Goal: Information Seeking & Learning: Learn about a topic

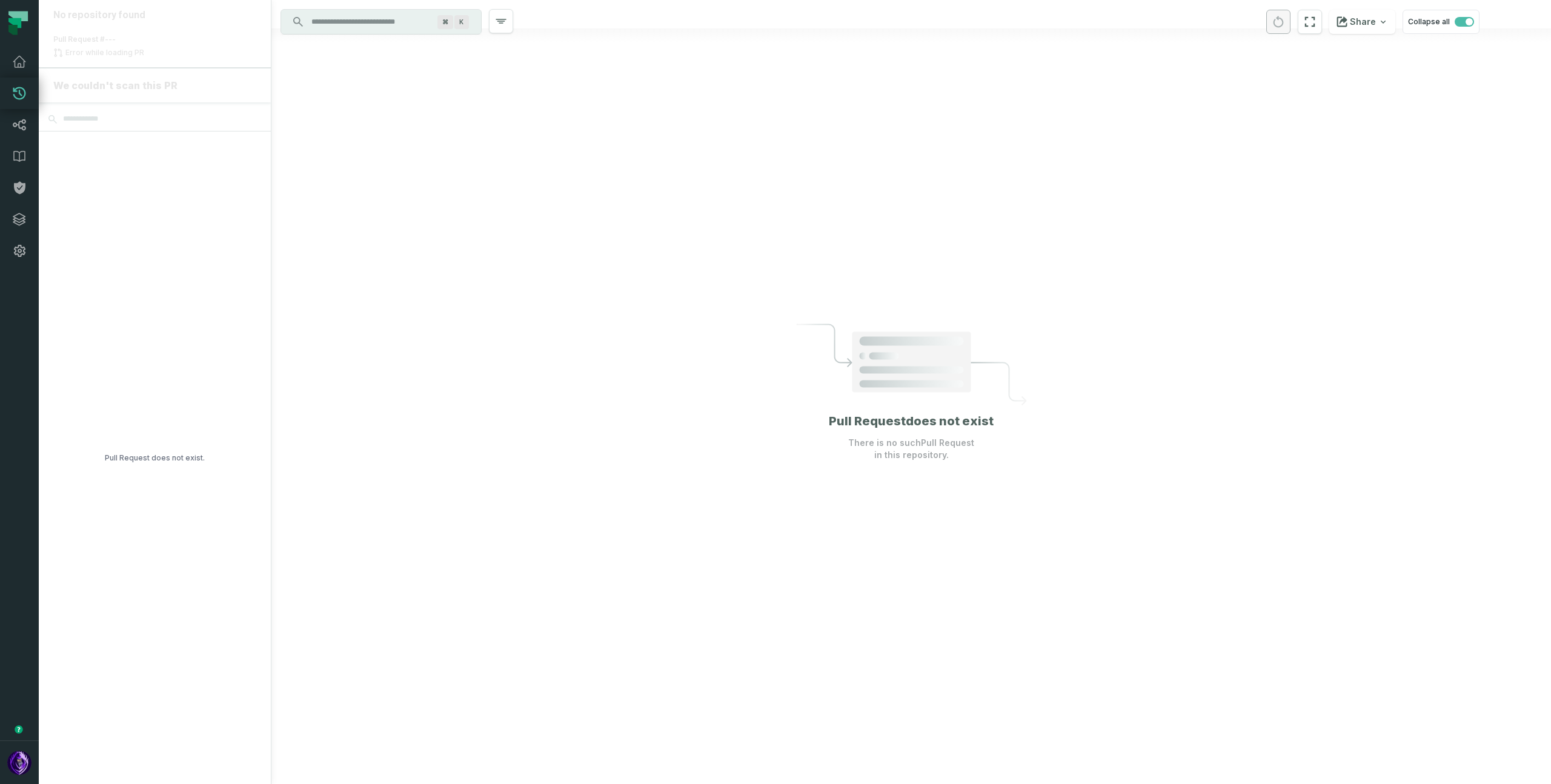
click at [788, 228] on div at bounding box center [911, 392] width 1280 height 784
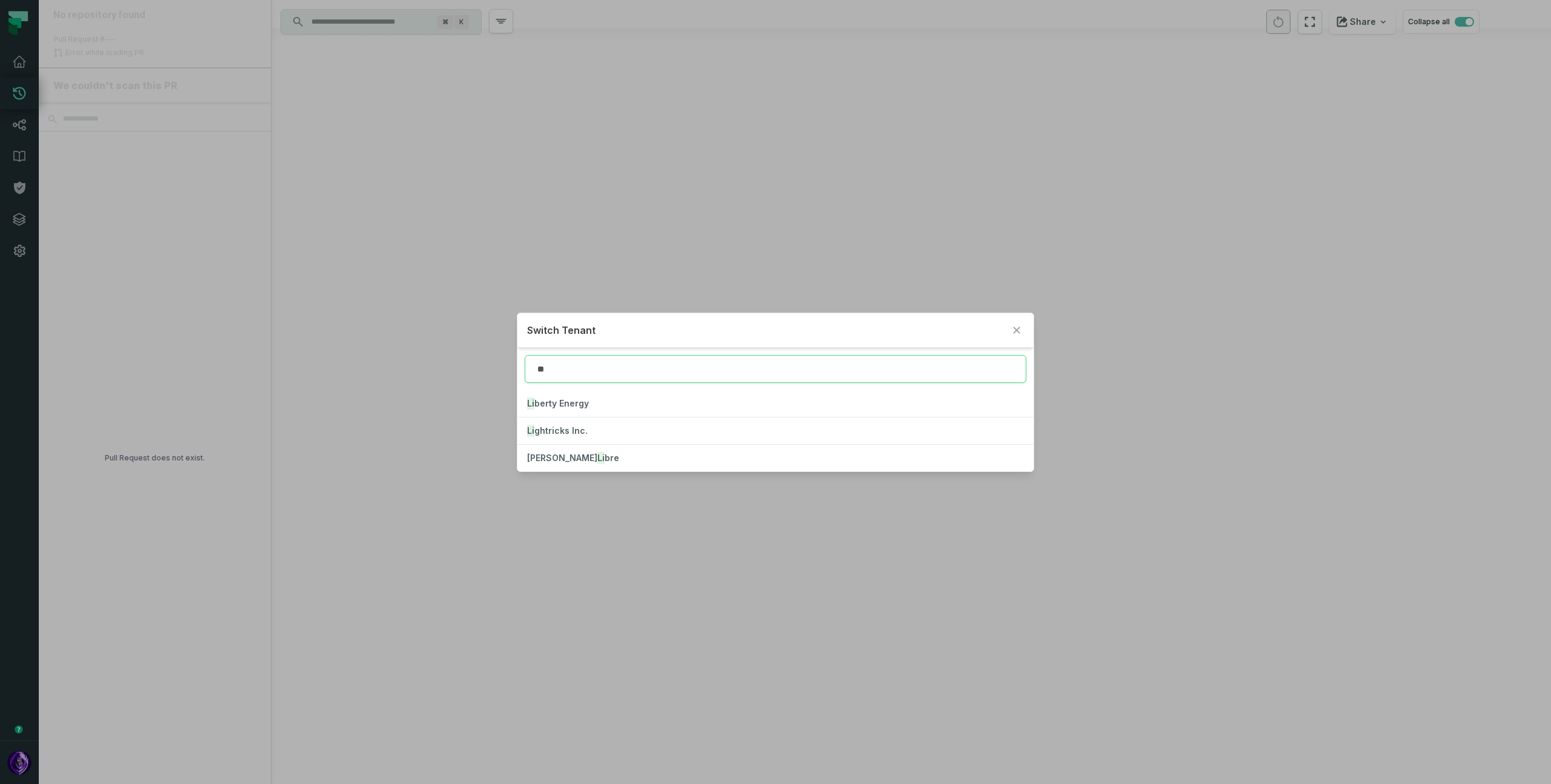
type input "**"
click button "[PERSON_NAME] Energy" at bounding box center [775, 403] width 516 height 27
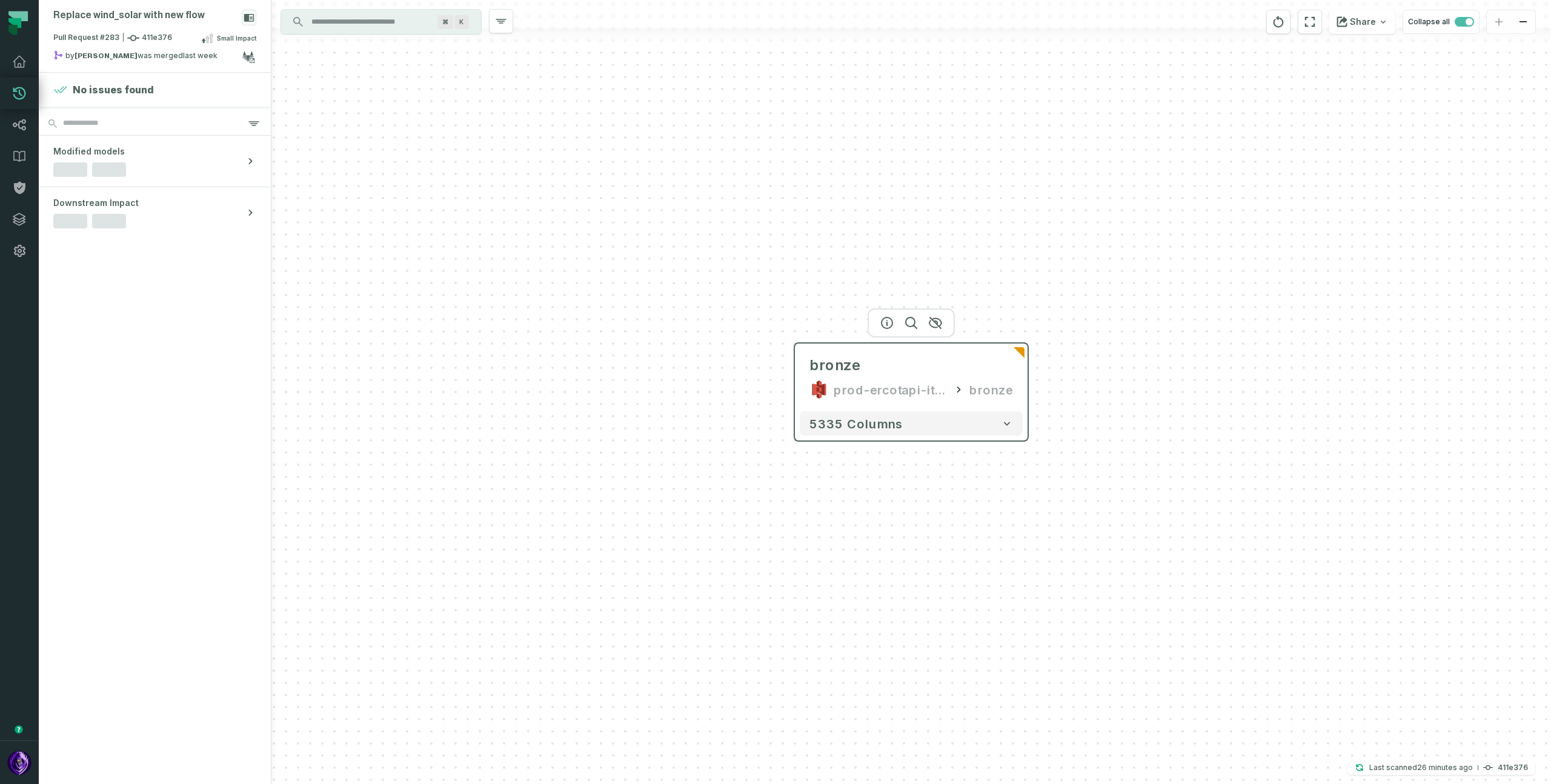
click at [1017, 366] on div "bronze prod-ercotapi-it-bhl-public-raw/ercot/wind_solar bronze" at bounding box center [911, 377] width 223 height 58
click at [77, 171] on span "Files" at bounding box center [80, 170] width 17 height 10
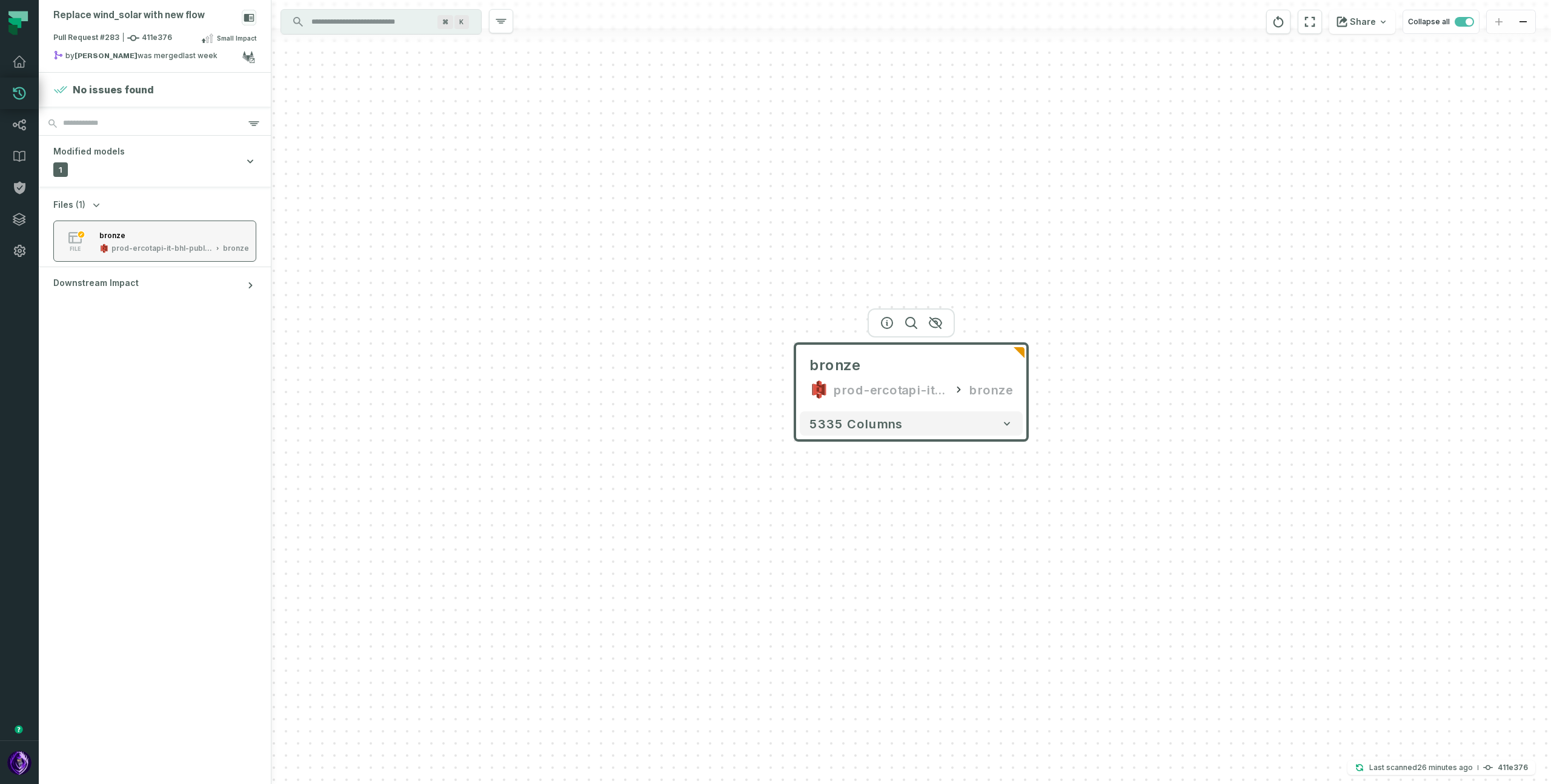
click at [138, 242] on div "bronze prod-ercotapi-it-bhl-public-raw/ercot/wind_solar bronze" at bounding box center [174, 241] width 159 height 24
click at [1003, 426] on icon "button" at bounding box center [1007, 423] width 12 height 12
click at [1009, 424] on icon "button" at bounding box center [1007, 422] width 12 height 12
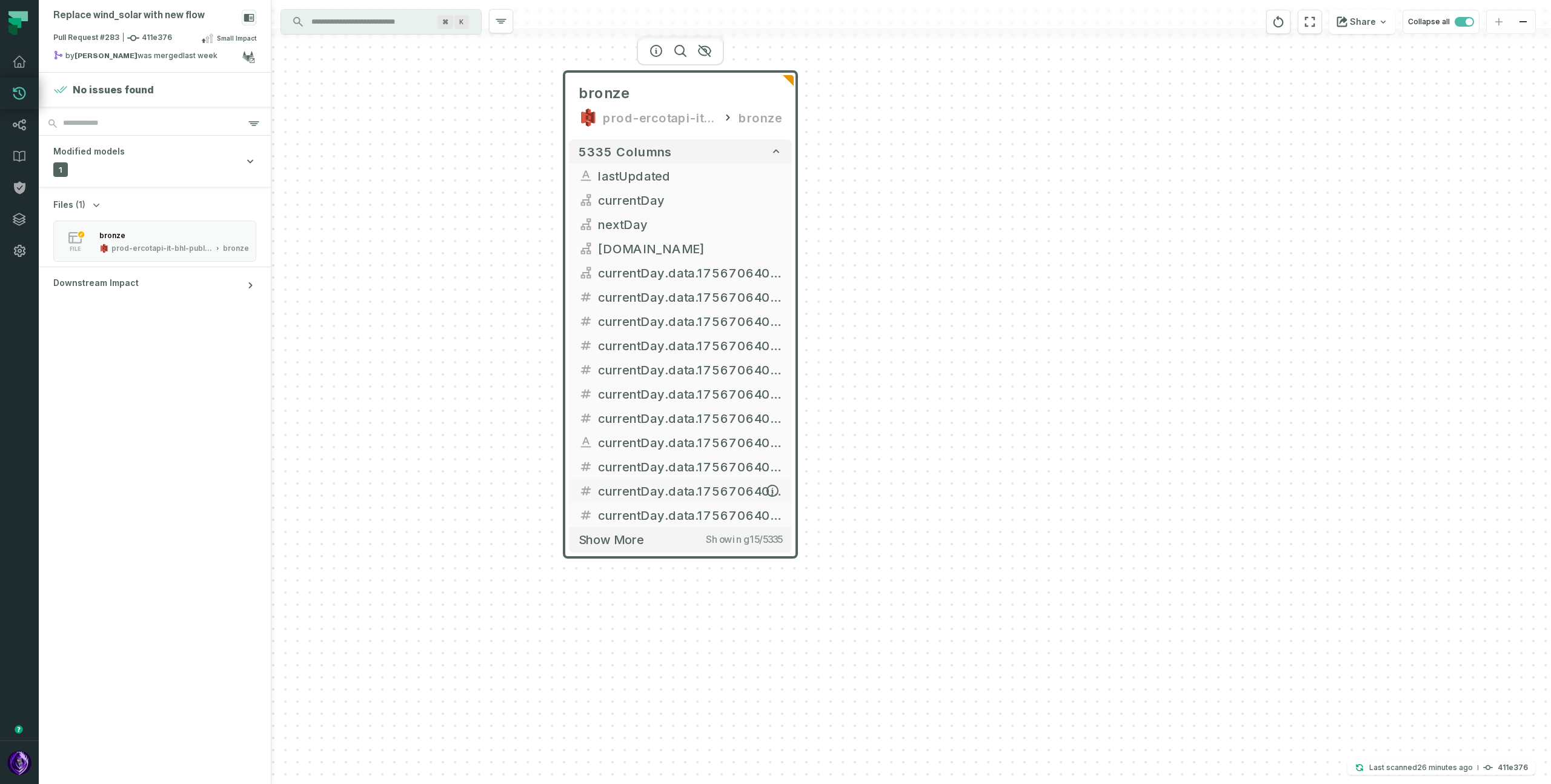
drag, startPoint x: 946, startPoint y: 304, endPoint x: 769, endPoint y: 485, distance: 253.2
click at [919, 288] on div "bronze prod-ercotapi-it-bhl-public-raw/ercot/wind_solar bronze 5335 columns las…" at bounding box center [911, 392] width 1280 height 784
click at [643, 551] on button "Show more Showing 15 / 5335" at bounding box center [681, 543] width 223 height 25
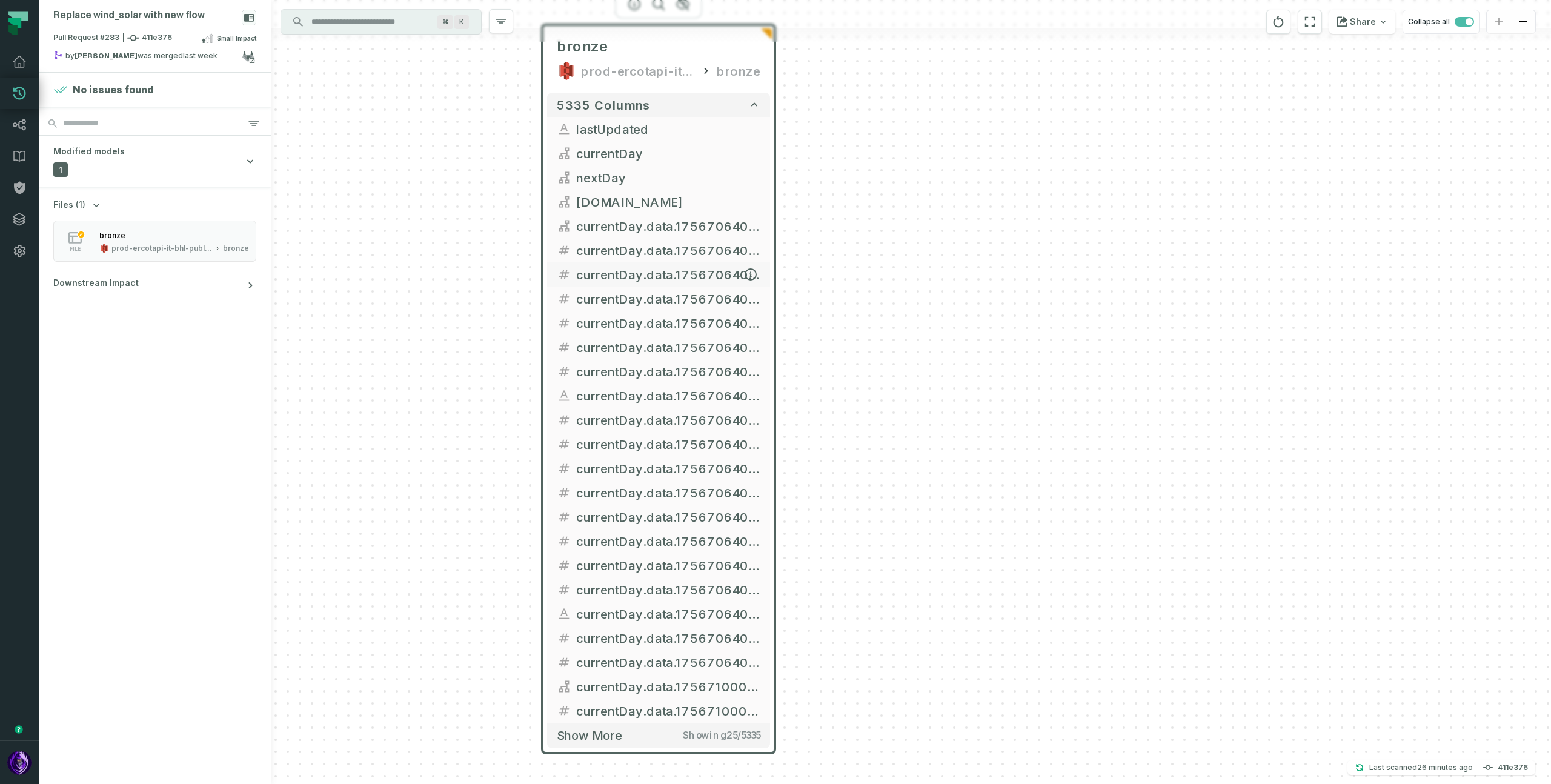
drag, startPoint x: 906, startPoint y: 366, endPoint x: 700, endPoint y: 273, distance: 226.0
click at [875, 543] on div "bronze prod-ercotapi-it-bhl-public-raw/ercot/wind_solar bronze 5335 columns las…" at bounding box center [911, 392] width 1280 height 784
click at [640, 600] on span "currentDay.data.1756706400000.stwpfDayAhead" at bounding box center [667, 591] width 184 height 18
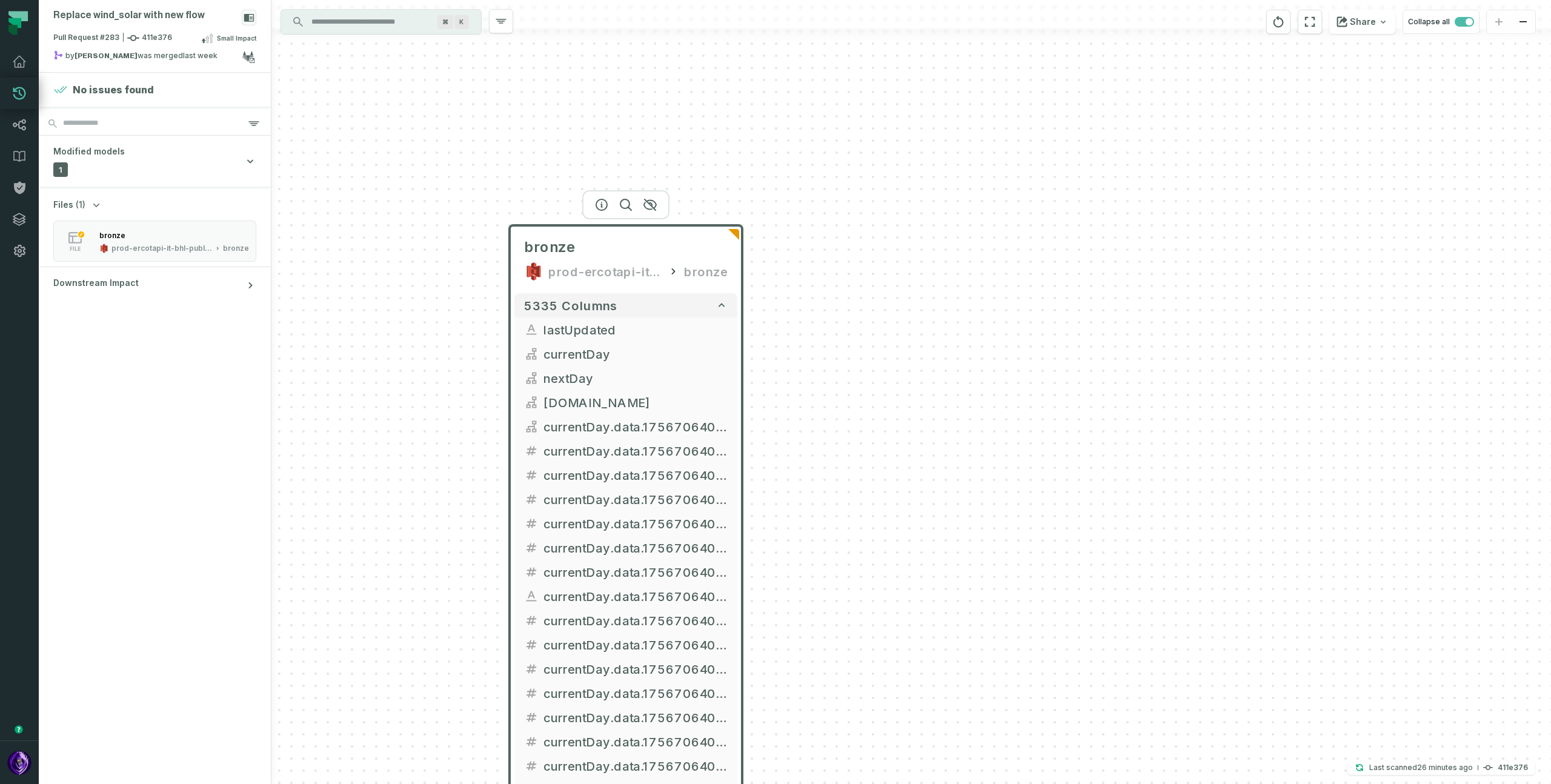
click at [896, 275] on div "bronze prod-ercotapi-it-bhl-public-raw/ercot/wind_solar bronze 5335 columns las…" at bounding box center [911, 392] width 1280 height 784
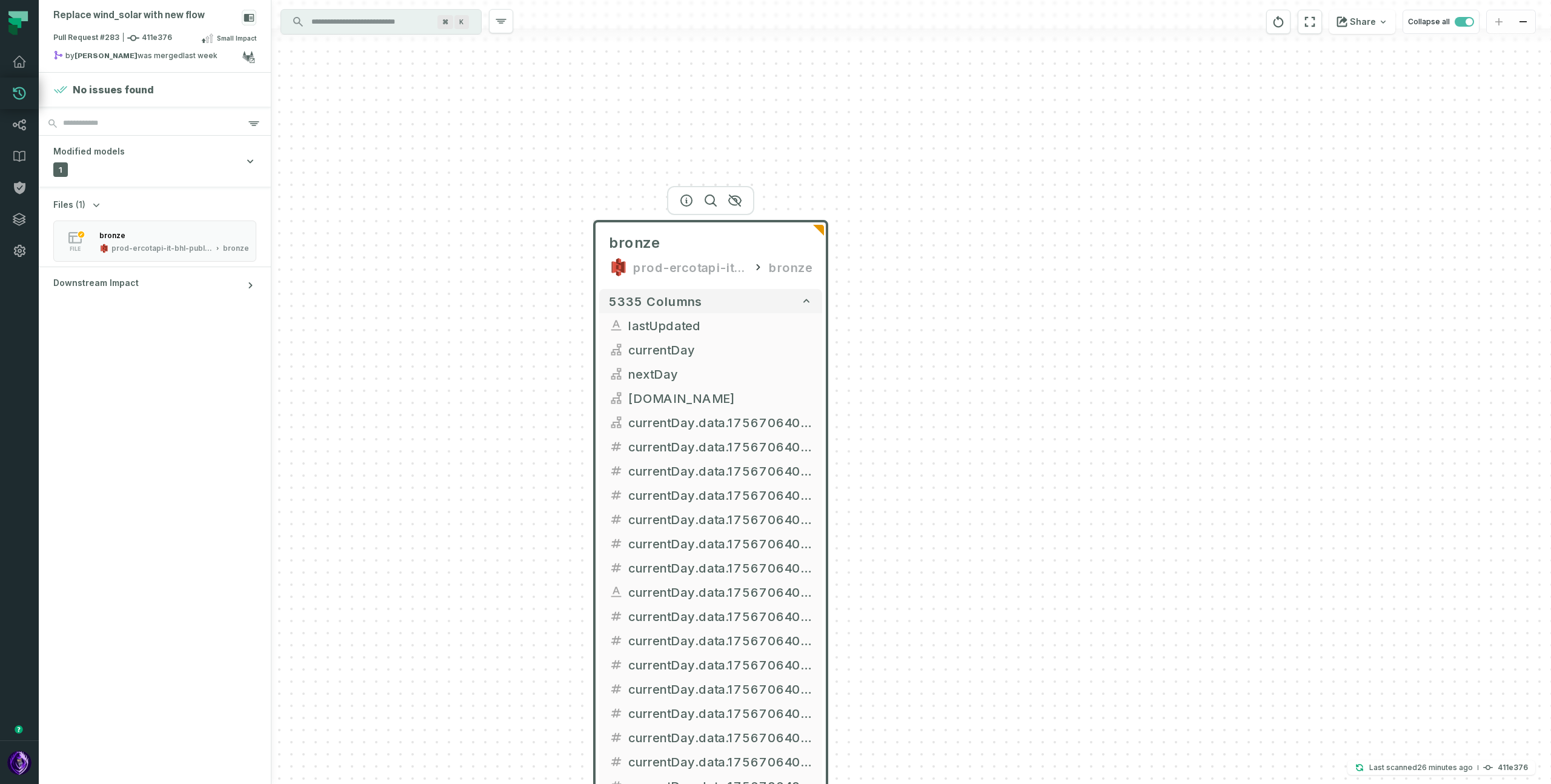
click at [811, 228] on div "bronze prod-ercotapi-it-bhl-public-raw/ercot/wind_solar bronze" at bounding box center [711, 255] width 223 height 58
click at [810, 303] on icon "button" at bounding box center [807, 301] width 12 height 12
